Goal: Navigation & Orientation: Find specific page/section

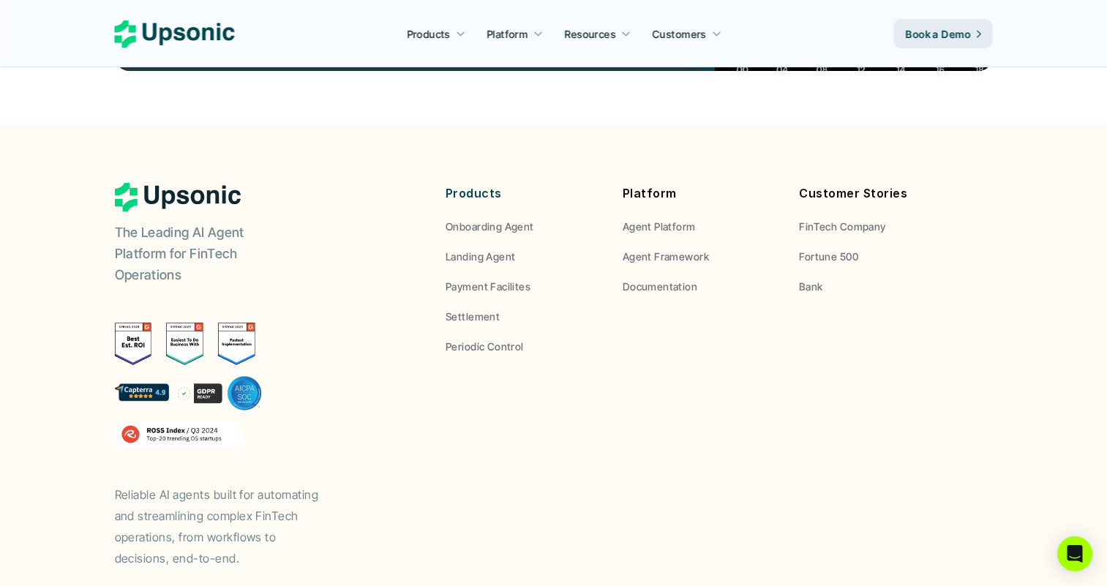
scroll to position [5527, 0]
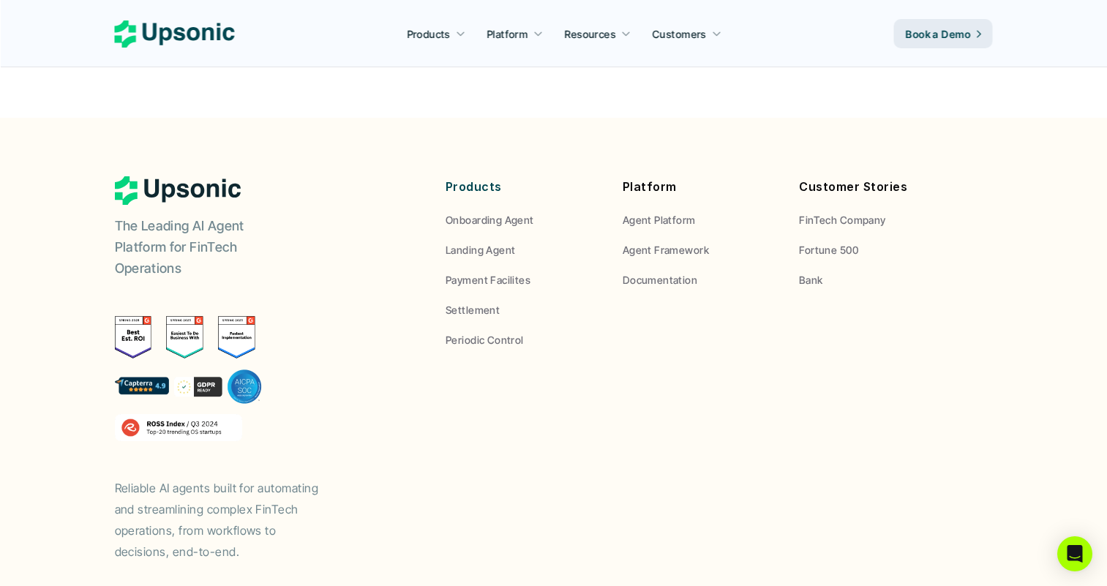
drag, startPoint x: 320, startPoint y: 564, endPoint x: 260, endPoint y: 561, distance: 59.3
copy link "Upsonic, Inc."
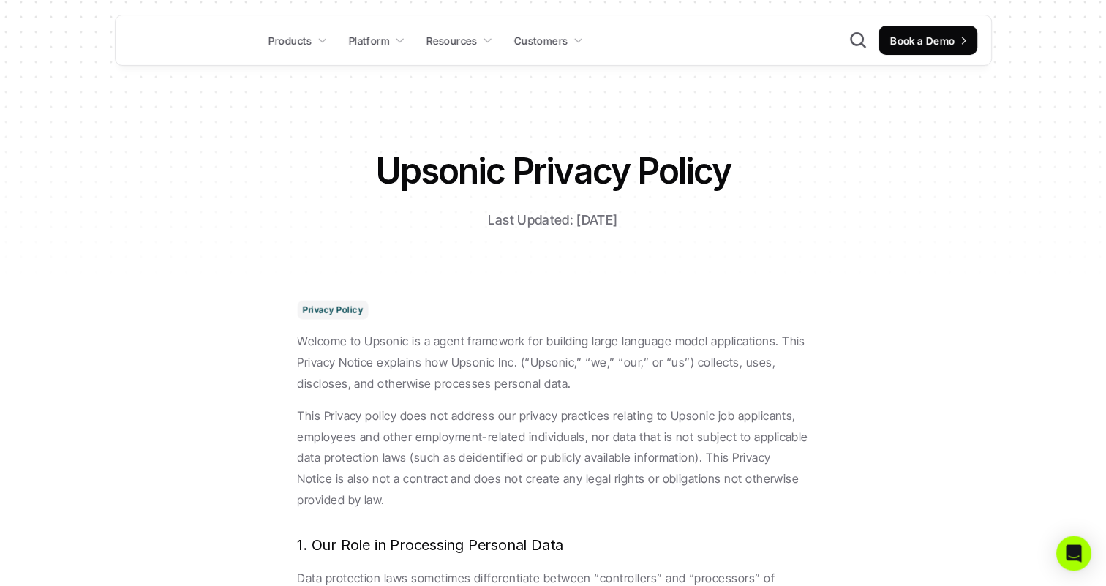
scroll to position [19, 0]
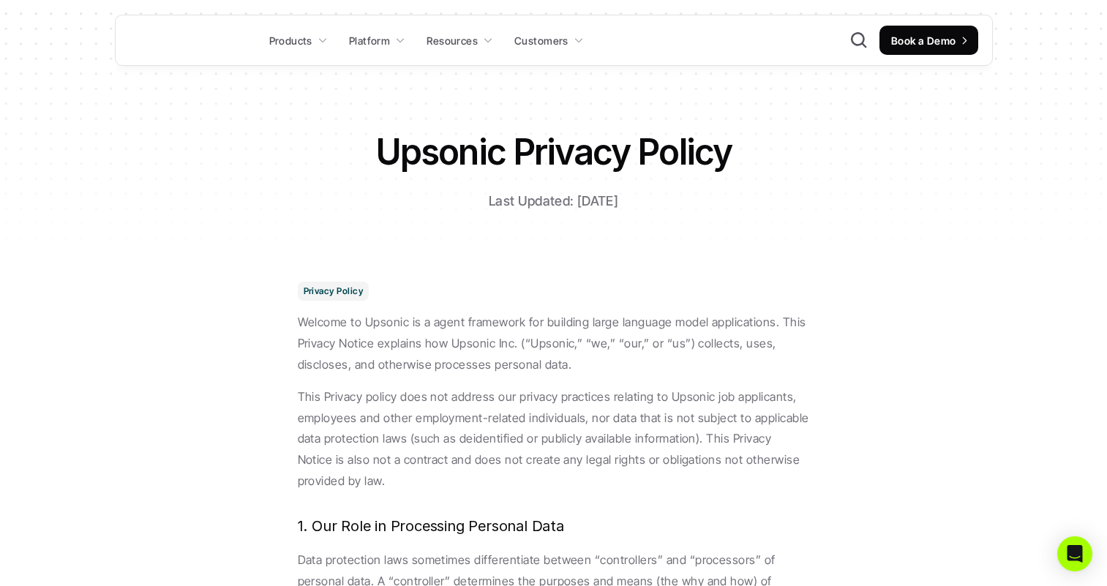
click at [493, 380] on div "Privacy Policy Welcome to Upsonic is a agent framework for building large langu…" at bounding box center [554, 387] width 512 height 210
